Goal: Task Accomplishment & Management: Use online tool/utility

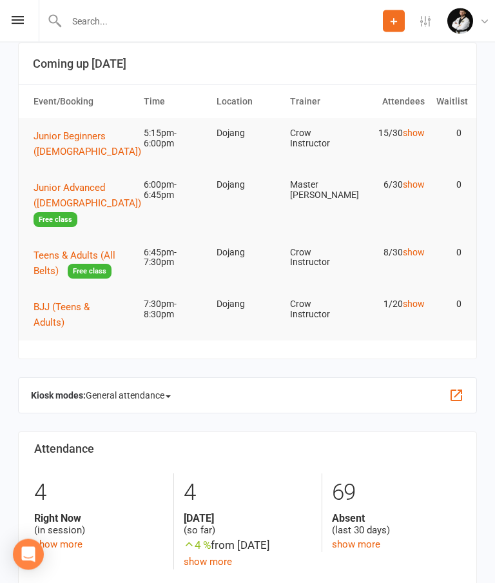
scroll to position [18, 0]
click at [20, 35] on div "Prospect Member Non-attending contact Class / event Appointment Grading event T…" at bounding box center [247, 21] width 495 height 43
click at [40, 28] on div at bounding box center [211, 21] width 344 height 42
click at [24, 34] on div "Prospect Member Non-attending contact Class / event Appointment Grading event T…" at bounding box center [247, 21] width 495 height 43
click at [32, 14] on div "Prospect Member Non-attending contact Class / event Appointment Grading event T…" at bounding box center [247, 21] width 495 height 43
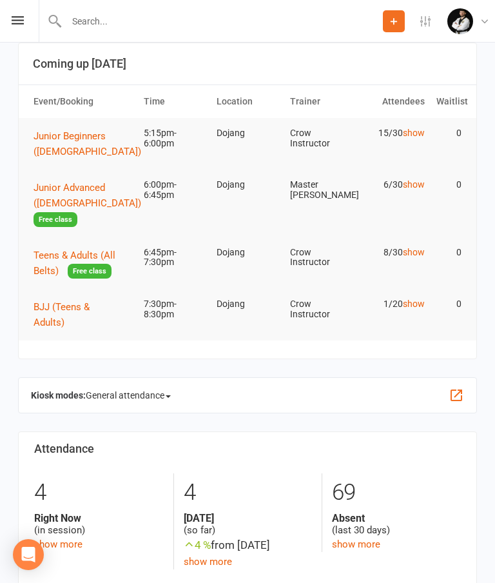
click at [35, 27] on div "Prospect Member Non-attending contact Class / event Appointment Grading event T…" at bounding box center [247, 21] width 495 height 43
click at [33, 22] on div "Prospect Member Non-attending contact Class / event Appointment Grading event T…" at bounding box center [247, 21] width 495 height 43
click at [31, 28] on div "Prospect Member Non-attending contact Class / event Appointment Grading event T…" at bounding box center [247, 21] width 495 height 43
click at [32, 23] on div "Prospect Member Non-attending contact Class / event Appointment Grading event T…" at bounding box center [247, 21] width 495 height 43
click at [32, 24] on div "Prospect Member Non-attending contact Class / event Appointment Grading event T…" at bounding box center [247, 21] width 495 height 43
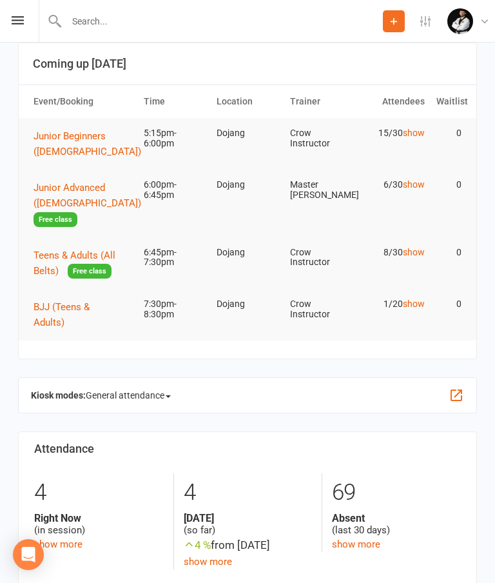
scroll to position [0, 0]
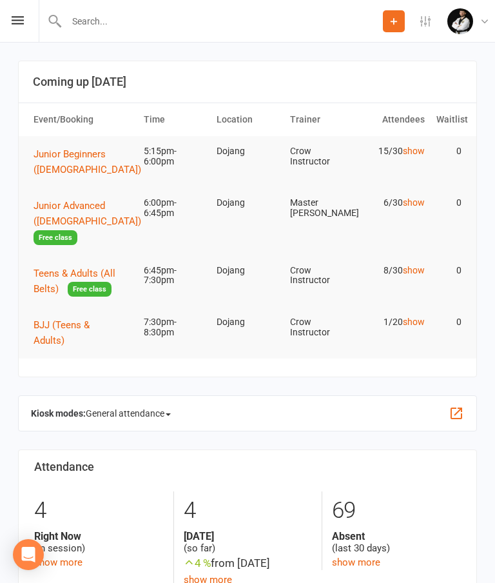
click at [33, 24] on div "Prospect Member Non-attending contact Class / event Appointment Grading event T…" at bounding box center [247, 21] width 495 height 43
click at [21, 18] on icon at bounding box center [18, 20] width 12 height 8
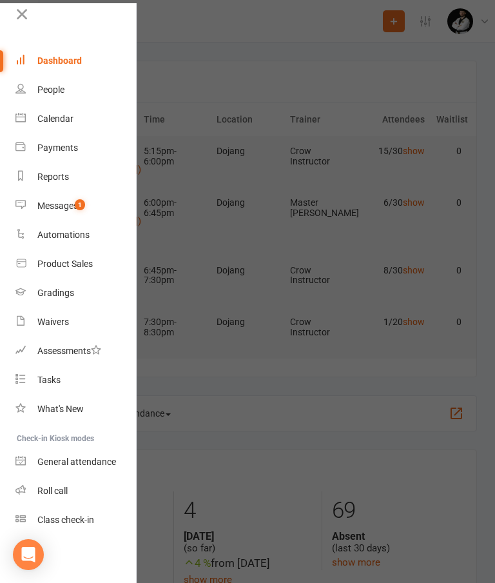
scroll to position [8, 0]
click at [82, 524] on div "Class check-in" at bounding box center [65, 519] width 57 height 10
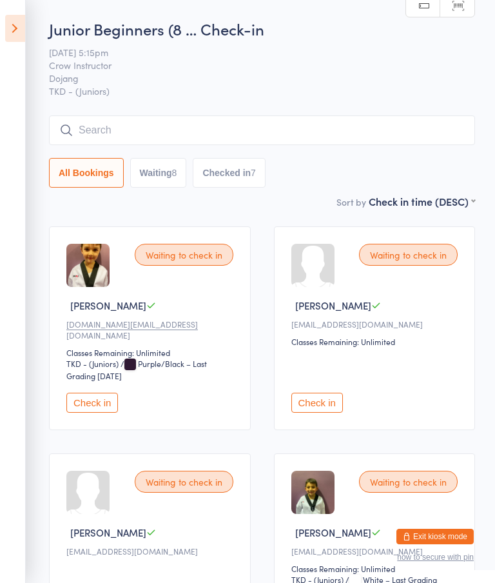
click at [224, 176] on button "Checked in 7" at bounding box center [229, 173] width 73 height 30
